Goal: Contribute content: Add original content to the website for others to see

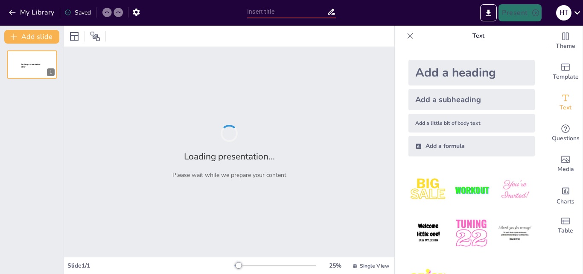
type input "Первая [DEMOGRAPHIC_DATA] энергосистема"
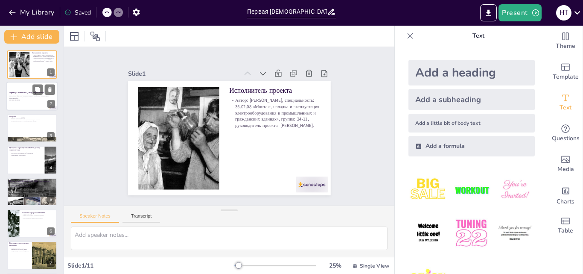
click at [12, 97] on p "Данная презентация посвящена ключевым аспектам создания первой российской энерг…" at bounding box center [32, 96] width 46 height 5
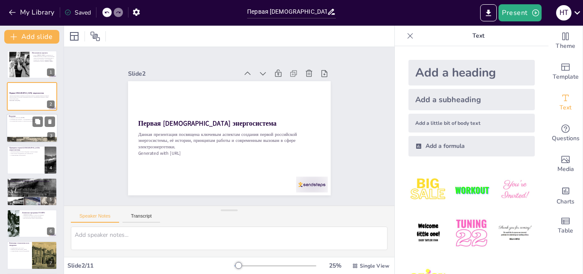
click at [26, 124] on div at bounding box center [31, 128] width 51 height 29
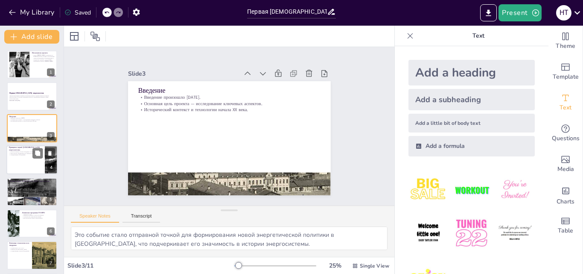
click at [24, 147] on p "Принципы первой [DEMOGRAPHIC_DATA] энергосистемы" at bounding box center [25, 148] width 33 height 5
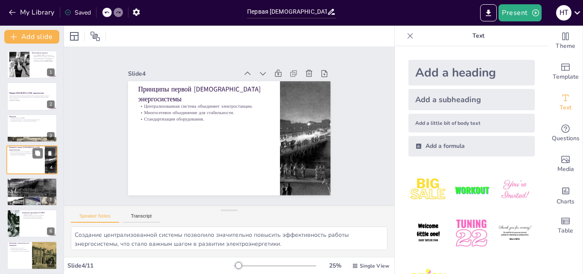
scroll to position [1, 0]
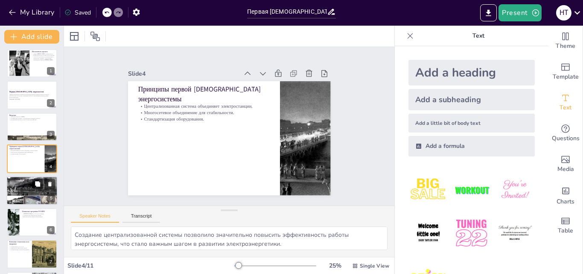
click at [28, 192] on div at bounding box center [31, 190] width 51 height 44
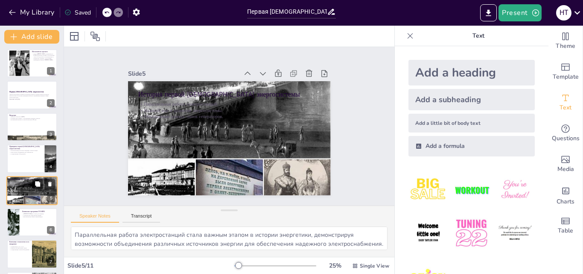
scroll to position [33, 0]
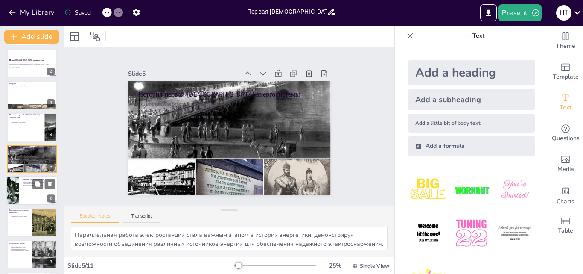
click at [26, 183] on p "Строительство гидроэлектростанций." at bounding box center [38, 184] width 33 height 2
type textarea "[PERSON_NAME] стал ключевым документом, который определил стратегию развития эл…"
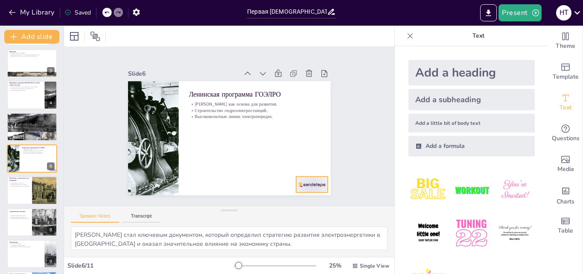
click at [212, 205] on div at bounding box center [199, 222] width 25 height 35
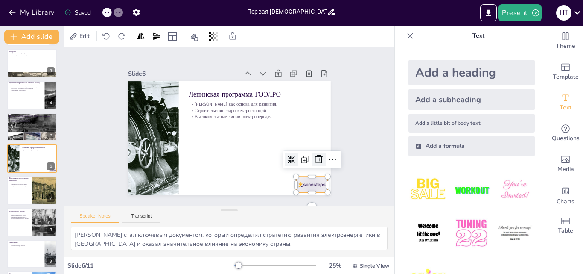
click at [242, 215] on icon at bounding box center [235, 222] width 14 height 14
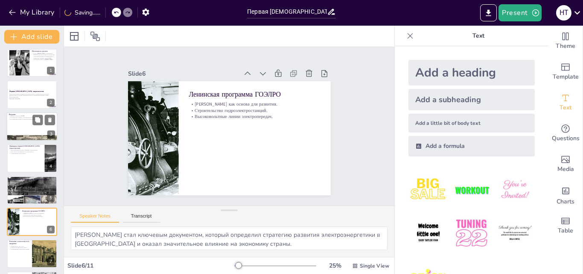
scroll to position [0, 0]
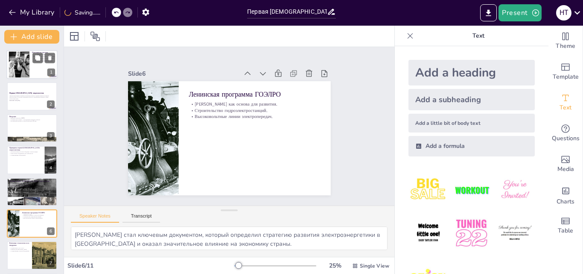
click at [27, 70] on div at bounding box center [19, 65] width 41 height 26
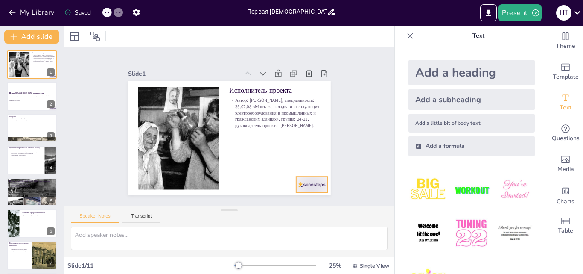
click at [307, 195] on div at bounding box center [289, 207] width 35 height 25
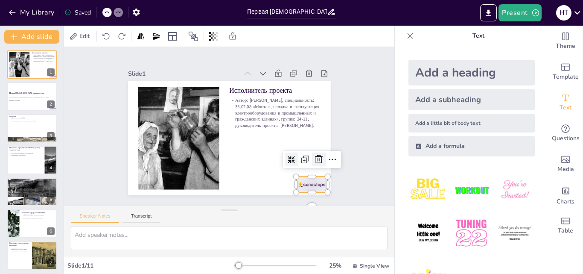
click at [163, 180] on icon at bounding box center [156, 187] width 14 height 14
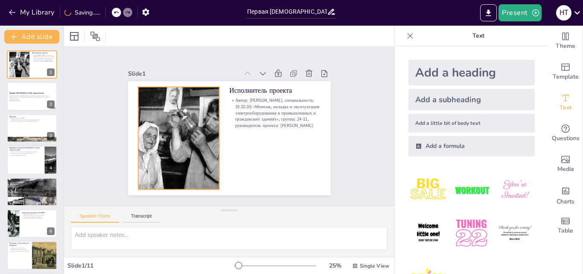
click at [166, 153] on div at bounding box center [180, 111] width 192 height 170
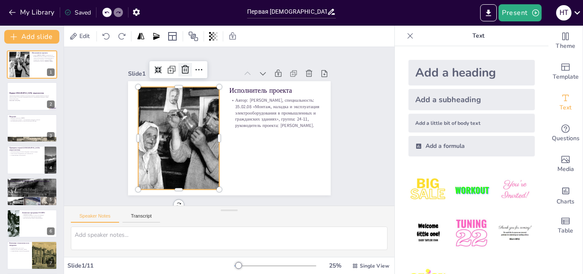
click at [205, 64] on icon at bounding box center [212, 57] width 14 height 14
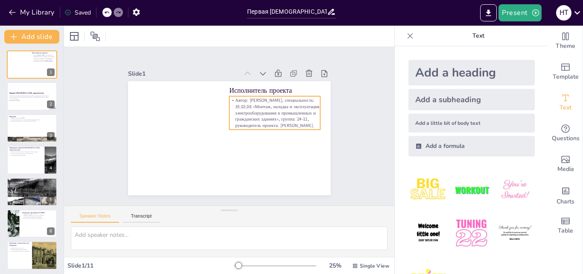
click at [228, 117] on p "Автор: [PERSON_NAME], специальность: 35.02.08 «Монтаж, наладка и эксплуатация э…" at bounding box center [256, 165] width 58 height 96
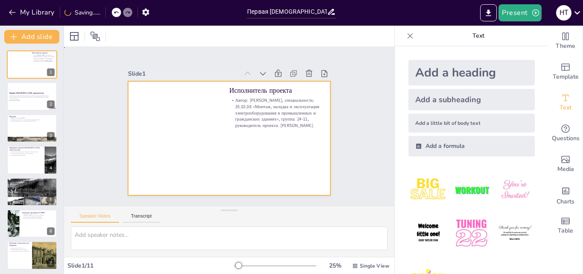
click at [199, 102] on div at bounding box center [221, 135] width 227 height 220
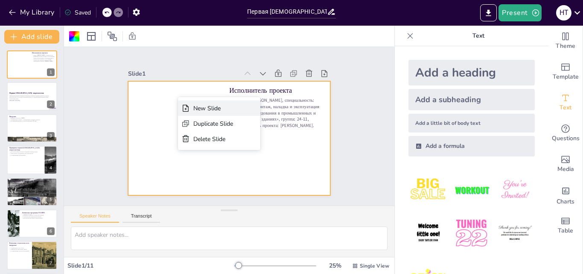
click at [222, 151] on div "New Slide" at bounding box center [261, 178] width 79 height 55
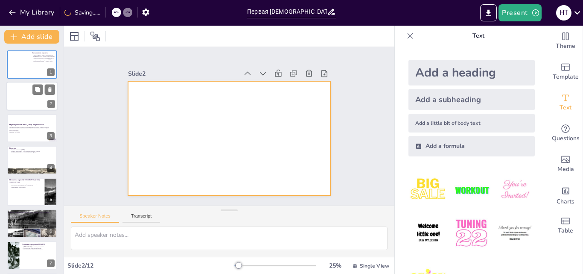
click at [44, 100] on div at bounding box center [31, 96] width 51 height 29
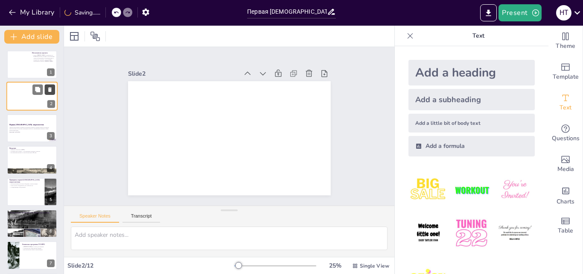
click at [49, 88] on icon at bounding box center [49, 89] width 3 height 5
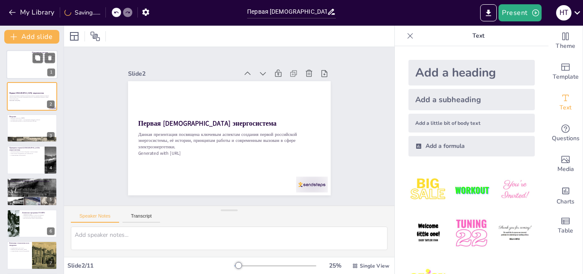
click at [34, 70] on div at bounding box center [31, 64] width 51 height 29
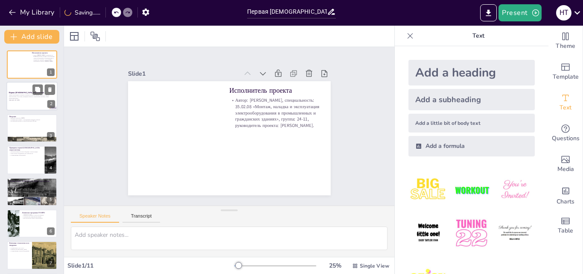
click at [14, 87] on div at bounding box center [31, 96] width 51 height 29
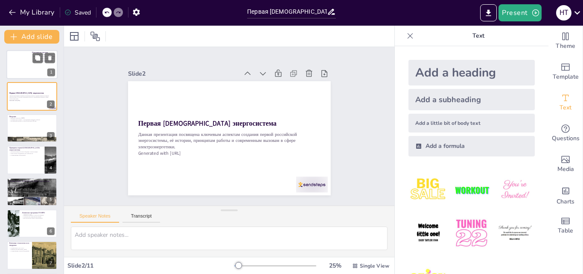
click at [22, 61] on div at bounding box center [31, 64] width 51 height 29
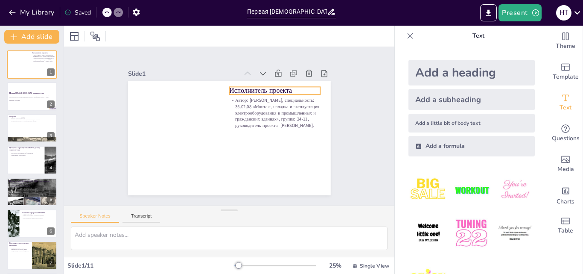
click at [268, 132] on p "Исполнитель проекта" at bounding box center [254, 177] width 28 height 91
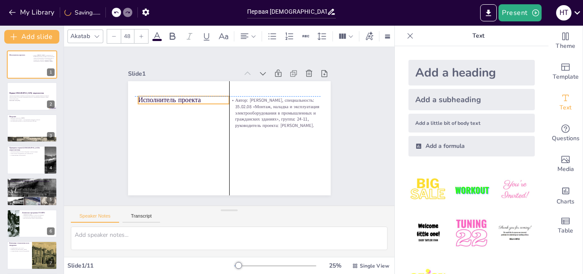
drag, startPoint x: 288, startPoint y: 87, endPoint x: 194, endPoint y: 99, distance: 95.0
click at [194, 99] on p "Исполнитель проекта" at bounding box center [218, 75] width 68 height 74
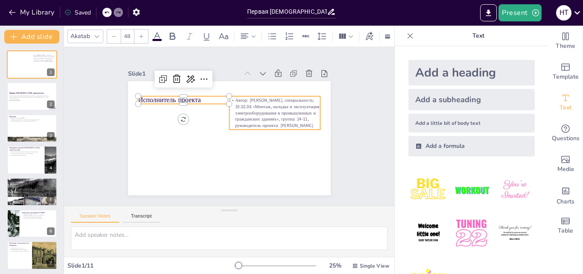
click at [239, 101] on p "Автор: [PERSON_NAME], специальность: 35.02.08 «Монтаж, наладка и эксплуатация э…" at bounding box center [276, 127] width 96 height 58
type input "32"
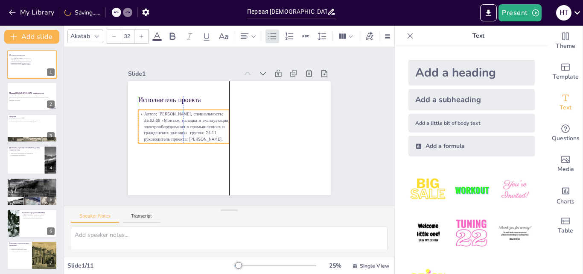
drag, startPoint x: 242, startPoint y: 101, endPoint x: 147, endPoint y: 114, distance: 95.3
click at [204, 114] on p "Автор: [PERSON_NAME], специальность: 35.02.08 «Монтаж, наладка и эксплуатация э…" at bounding box center [224, 81] width 41 height 94
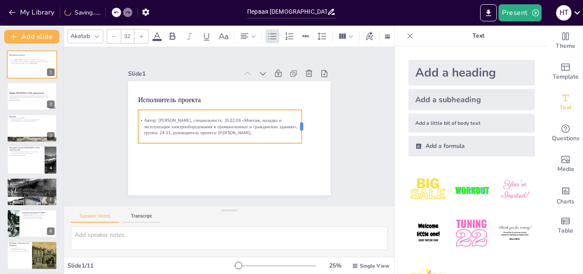
drag, startPoint x: 224, startPoint y: 123, endPoint x: 296, endPoint y: 128, distance: 72.7
click at [193, 169] on div at bounding box center [177, 182] width 29 height 27
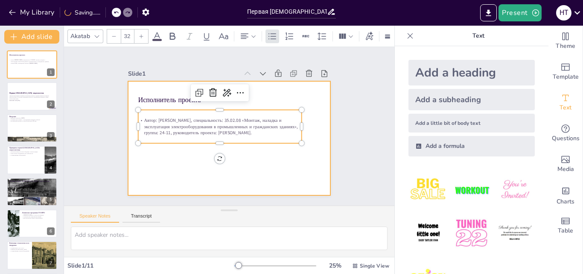
click at [282, 157] on div at bounding box center [229, 138] width 203 height 114
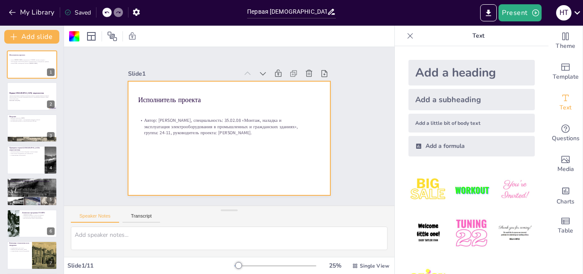
click at [205, 103] on div at bounding box center [225, 137] width 228 height 171
click at [194, 96] on p "Исполнитель проекта" at bounding box center [194, 86] width 90 height 37
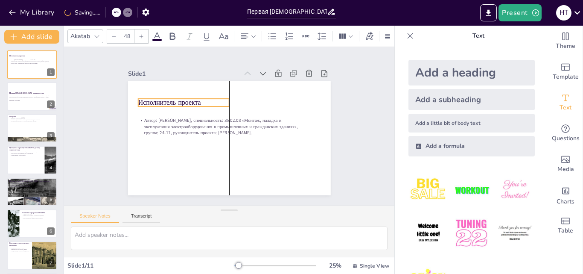
click at [201, 98] on p "Исполнитель проекта" at bounding box center [194, 89] width 90 height 37
click at [201, 99] on p "Исполнитель проекта" at bounding box center [211, 78] width 74 height 68
click at [198, 97] on p "Исполнитель проекта" at bounding box center [216, 76] width 68 height 74
click at [195, 98] on p "Исполнитель проекта" at bounding box center [205, 80] width 79 height 61
click at [193, 100] on p "Исполнитель проекта" at bounding box center [197, 86] width 87 height 46
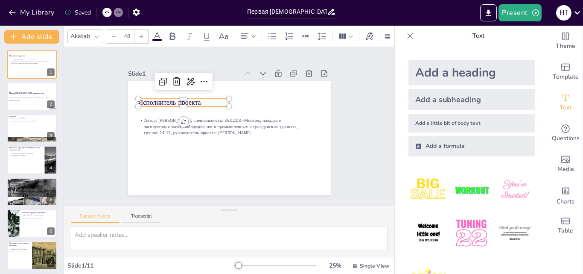
click at [190, 100] on p "Исполнитель проекта" at bounding box center [202, 83] width 84 height 54
click at [175, 36] on icon at bounding box center [172, 36] width 10 height 10
click at [35, 105] on div at bounding box center [31, 96] width 51 height 29
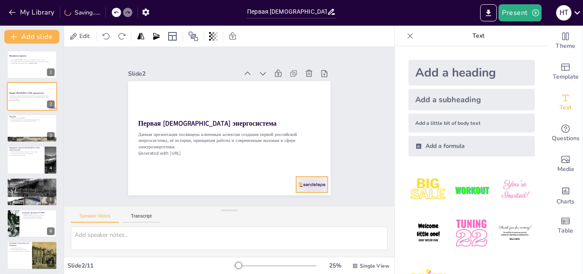
click at [315, 189] on div at bounding box center [298, 200] width 34 height 22
click at [168, 189] on icon at bounding box center [162, 194] width 11 height 10
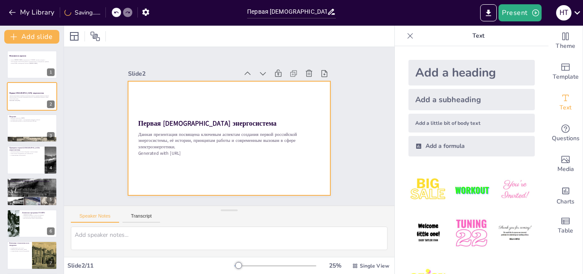
click at [192, 154] on div "Данная презентация посвящена ключевым аспектам создания первой российской энерг…" at bounding box center [220, 141] width 172 height 116
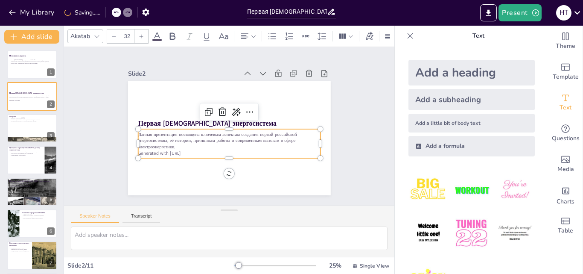
click at [192, 148] on p "Generated with [URL]" at bounding box center [205, 139] width 97 height 161
click at [190, 152] on div "Данная презентация посвящена ключевым аспектам создания первой российской энерг…" at bounding box center [224, 141] width 182 height 84
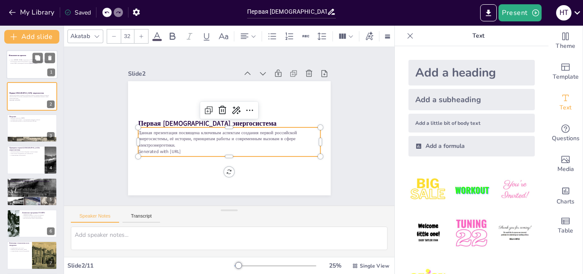
click at [27, 77] on div at bounding box center [31, 64] width 51 height 29
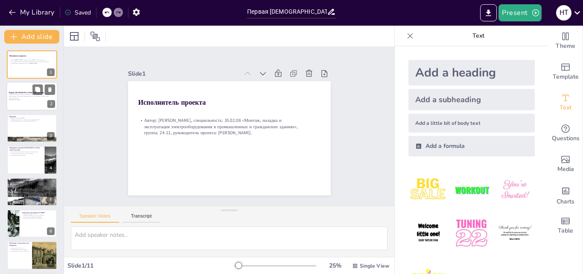
click at [14, 88] on div at bounding box center [31, 96] width 51 height 29
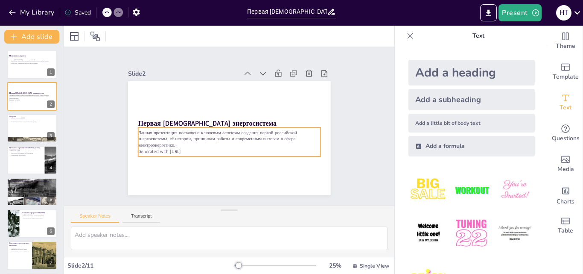
click at [201, 143] on p "Данная презентация посвящена ключевым аспектам создания первой российской энерг…" at bounding box center [225, 138] width 179 height 74
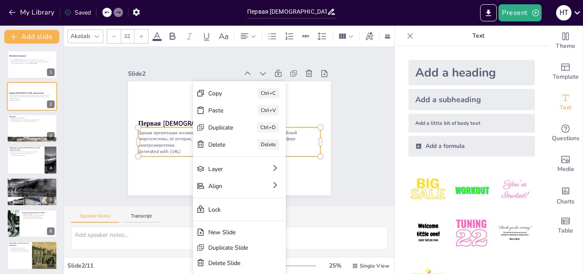
click at [351, 172] on div "Slide 1 Исполнитель проекта Автор: [PERSON_NAME], специальность: 35.02.08 «Монт…" at bounding box center [229, 126] width 253 height 363
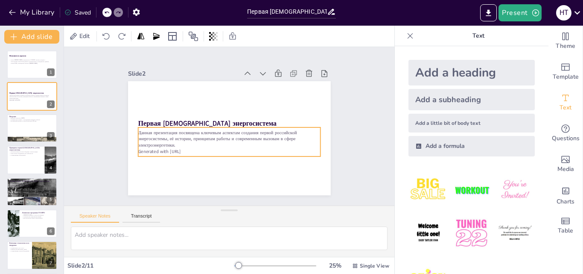
click at [155, 141] on p "Данная презентация посвящена ключевым аспектам создания первой российской энерг…" at bounding box center [220, 135] width 136 height 148
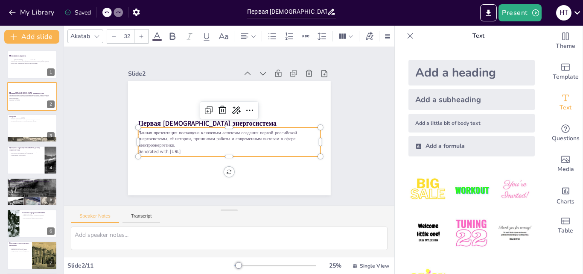
click at [192, 147] on p "Generated with [URL]" at bounding box center [216, 147] width 161 height 96
click at [192, 147] on p "Generated with [URL]" at bounding box center [214, 146] width 151 height 112
click at [192, 147] on p "Generated with [URL]" at bounding box center [210, 143] width 127 height 140
click at [192, 147] on p "Generated with [URL]" at bounding box center [214, 146] width 151 height 112
click at [192, 147] on p "Generated with [URL]" at bounding box center [218, 149] width 169 height 80
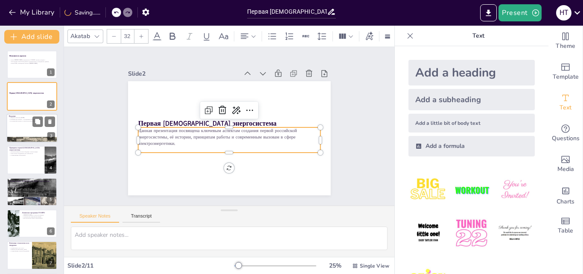
click at [18, 123] on div at bounding box center [31, 128] width 51 height 29
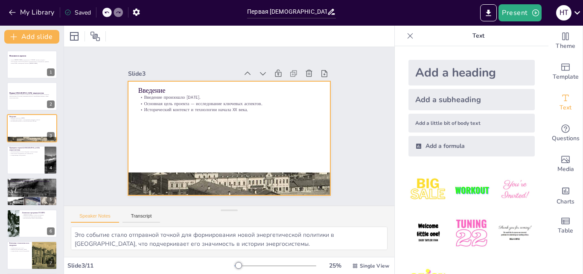
click at [183, 172] on div at bounding box center [176, 149] width 215 height 244
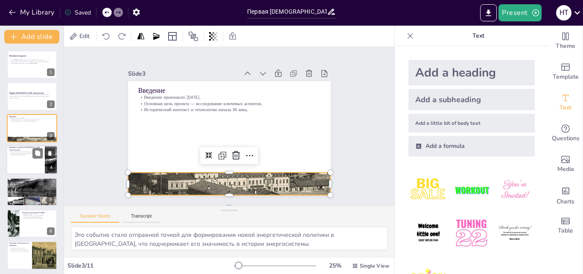
click at [17, 149] on p "Принципы первой [DEMOGRAPHIC_DATA] энергосистемы" at bounding box center [25, 148] width 33 height 5
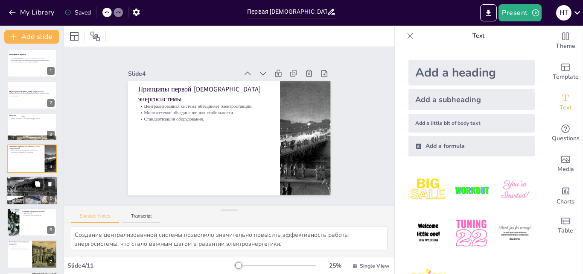
click at [32, 200] on div at bounding box center [31, 190] width 51 height 44
type textarea "Параллельная работа электростанций стала важным этапом в истории энергетики, де…"
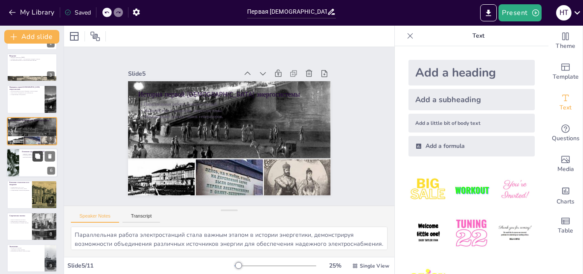
scroll to position [76, 0]
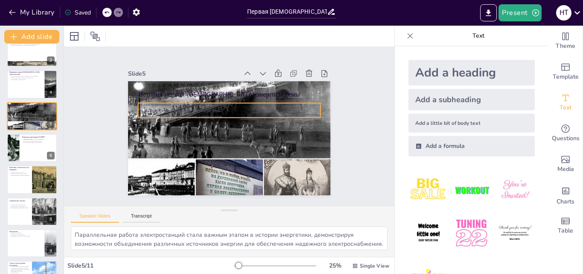
click at [191, 103] on p "Параллельная работа электростанций." at bounding box center [247, 113] width 112 height 151
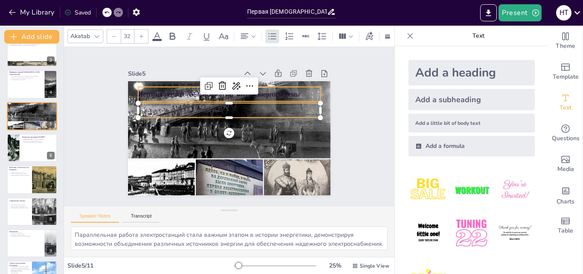
click at [162, 92] on p "История первой [DEMOGRAPHIC_DATA] энергосистемы" at bounding box center [239, 95] width 176 height 65
type input "48"
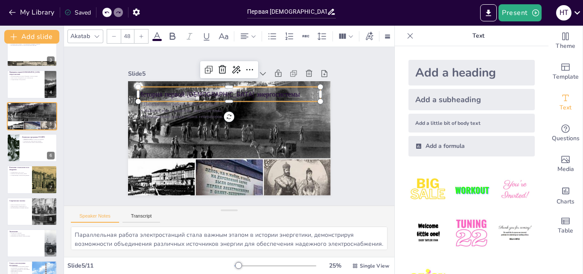
click at [88, 148] on div "Slide 1 Исполнитель проекта Автор: [PERSON_NAME], специальность: 35.02.08 «Монт…" at bounding box center [229, 126] width 322 height 360
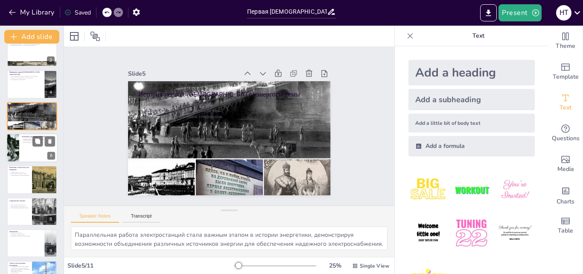
click at [31, 153] on div at bounding box center [31, 147] width 51 height 29
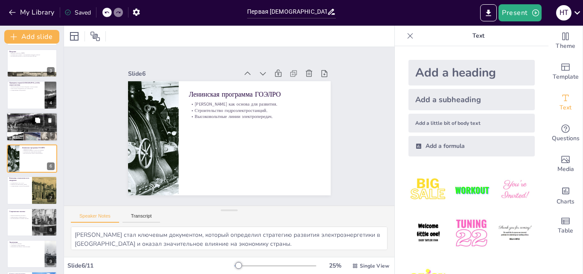
click at [18, 114] on p "История первой [DEMOGRAPHIC_DATA] энергосистемы" at bounding box center [32, 115] width 46 height 3
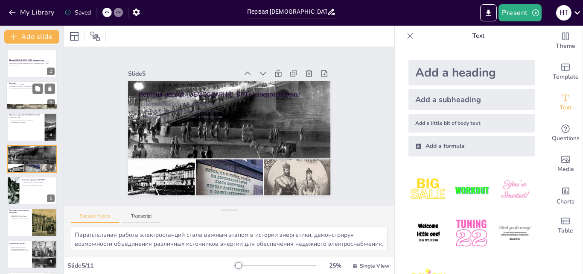
scroll to position [0, 0]
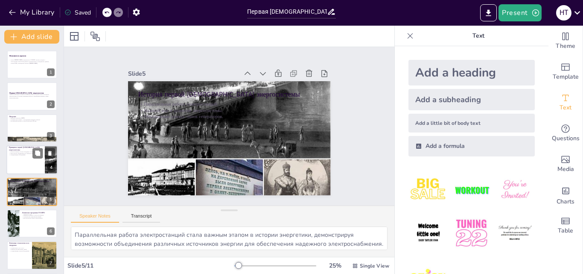
click at [18, 157] on div at bounding box center [31, 159] width 51 height 29
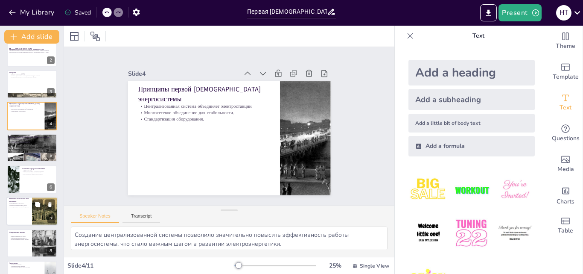
click at [25, 206] on div "Строительство ТЭС и ГЭС. Развитие высоковольтных линий. Стандартизация электроо…" at bounding box center [19, 205] width 20 height 5
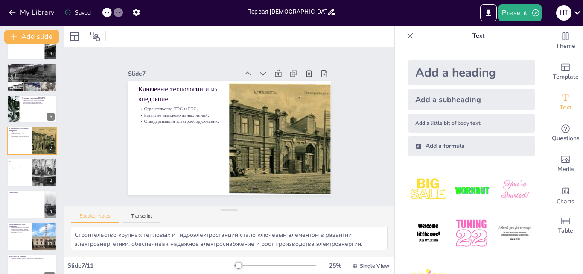
scroll to position [129, 0]
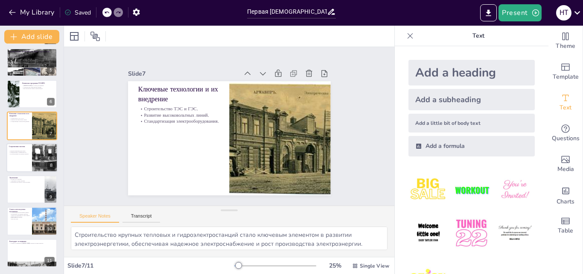
click at [17, 165] on div at bounding box center [31, 157] width 51 height 29
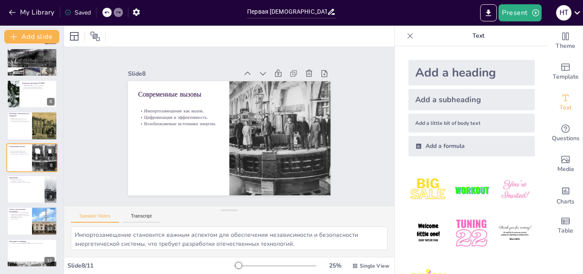
scroll to position [128, 0]
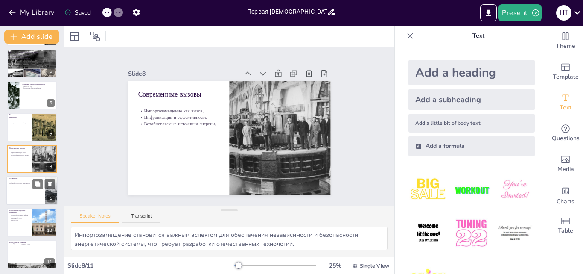
click at [19, 189] on div at bounding box center [31, 190] width 51 height 29
type textarea "Российская энергосистема прошла значительный путь, и важно осознавать, как исто…"
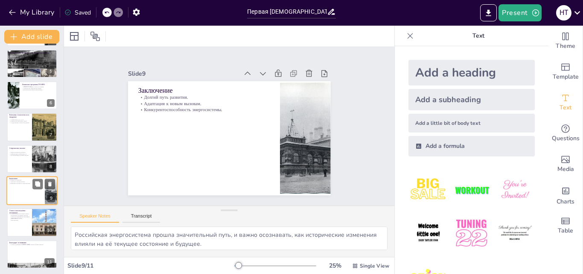
scroll to position [129, 0]
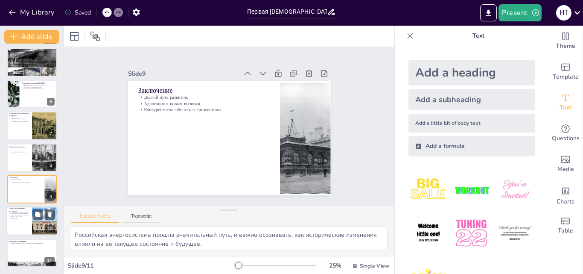
click at [28, 219] on div at bounding box center [31, 221] width 51 height 29
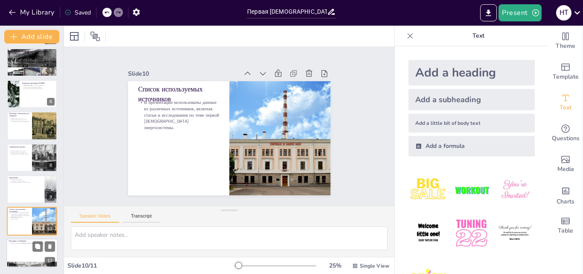
click at [26, 246] on div at bounding box center [31, 252] width 51 height 29
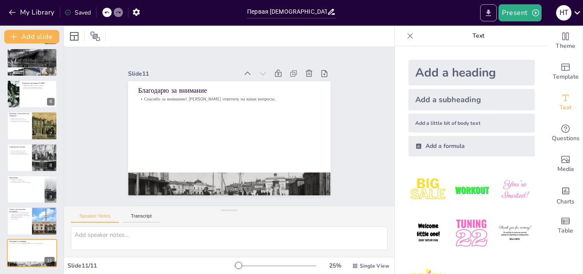
click at [484, 13] on button "Export to PowerPoint" at bounding box center [488, 12] width 17 height 17
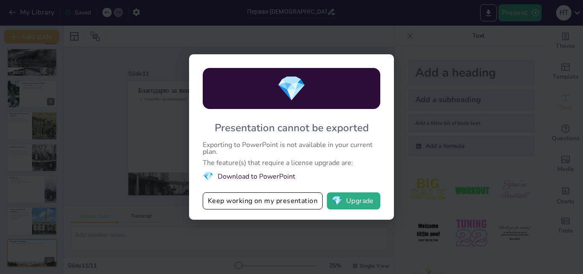
click at [293, 176] on li "💎 Download to PowerPoint" at bounding box center [292, 176] width 178 height 12
click at [340, 203] on span "💎" at bounding box center [337, 200] width 11 height 9
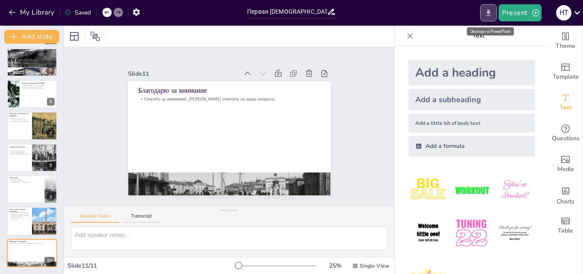
click at [489, 13] on icon "Export to PowerPoint" at bounding box center [488, 12] width 5 height 6
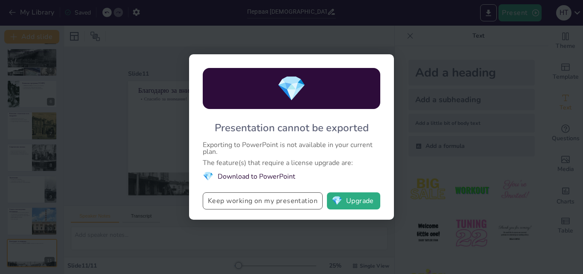
click at [307, 202] on button "Keep working on my presentation" at bounding box center [263, 200] width 120 height 17
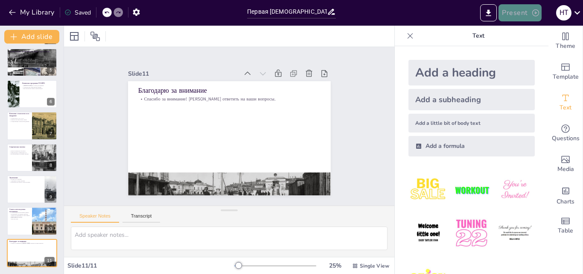
click at [508, 10] on button "Present" at bounding box center [519, 12] width 43 height 17
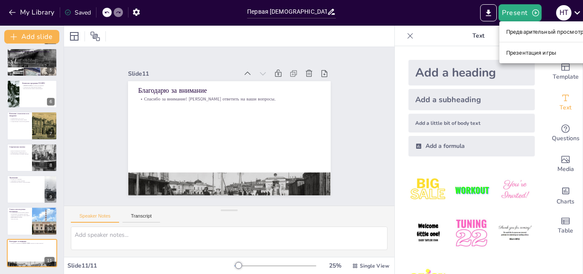
click at [495, 14] on div at bounding box center [291, 137] width 583 height 274
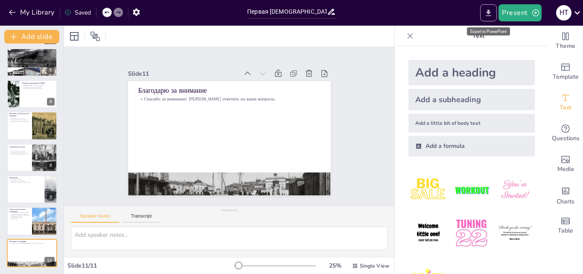
click at [490, 15] on icon "Export to PowerPoint" at bounding box center [488, 13] width 9 height 9
click at [490, 15] on div "My Library Saved Первая российская энергосистема Present H T Document fonts Aka…" at bounding box center [291, 137] width 583 height 274
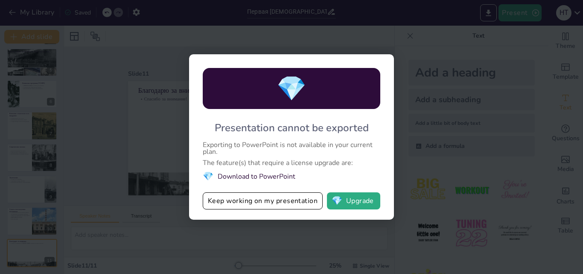
click at [490, 15] on div "💎 Presentation cannot be exported Exporting to PowerPoint is not available in y…" at bounding box center [291, 137] width 583 height 274
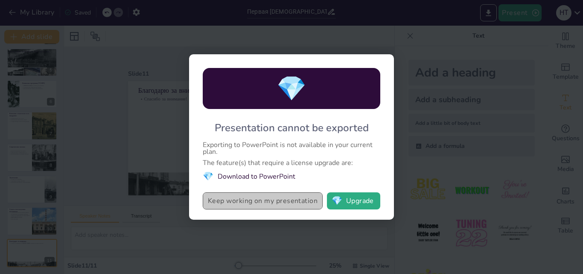
click at [300, 198] on button "Keep working on my presentation" at bounding box center [263, 200] width 120 height 17
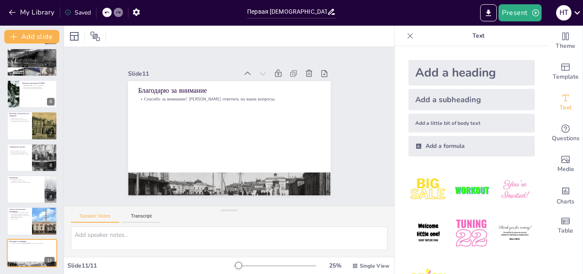
click at [498, 18] on div at bounding box center [488, 12] width 20 height 17
click at [482, 17] on button "Export to PowerPoint" at bounding box center [488, 12] width 17 height 17
click at [487, 6] on button "Export to PowerPoint" at bounding box center [488, 12] width 17 height 17
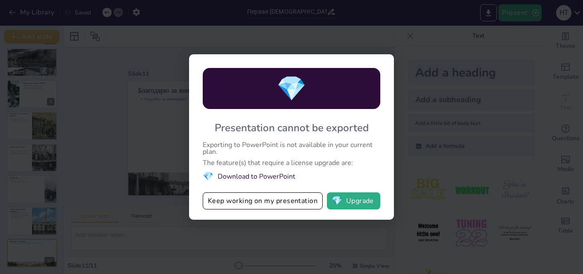
click at [455, 118] on div "💎 Presentation cannot be exported Exporting to PowerPoint is not available in y…" at bounding box center [291, 137] width 583 height 274
click at [397, 130] on div "💎 Presentation cannot be exported Exporting to PowerPoint is not available in y…" at bounding box center [291, 137] width 583 height 274
click at [355, 207] on button "💎 Upgrade" at bounding box center [353, 200] width 53 height 17
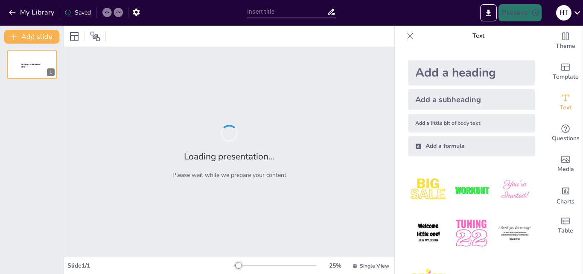
type input "Первая [DEMOGRAPHIC_DATA] энергосистема"
